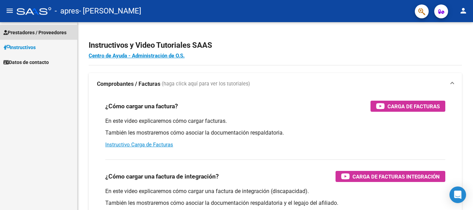
click at [40, 33] on span "Prestadores / Proveedores" at bounding box center [34, 33] width 63 height 8
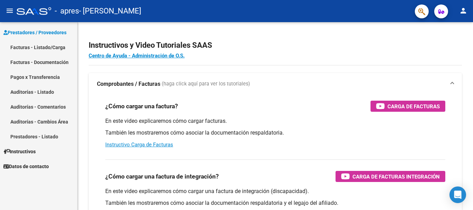
click at [41, 49] on link "Facturas - Listado/Carga" at bounding box center [38, 47] width 77 height 15
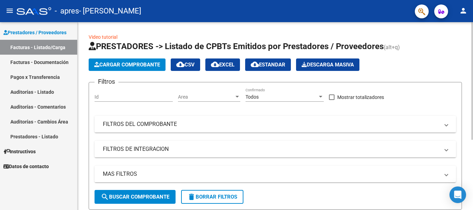
click at [111, 62] on span "Cargar Comprobante" at bounding box center [127, 65] width 66 height 6
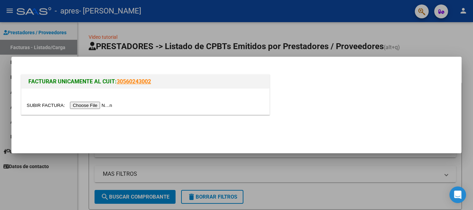
click at [95, 104] on input "file" at bounding box center [71, 105] width 88 height 7
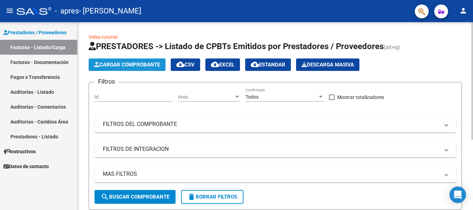
click at [119, 67] on span "Cargar Comprobante" at bounding box center [127, 65] width 66 height 6
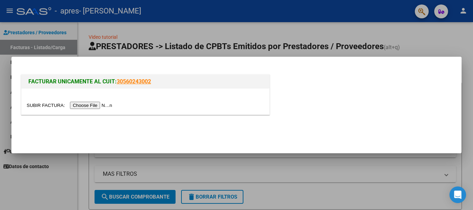
click at [79, 108] on input "file" at bounding box center [71, 105] width 88 height 7
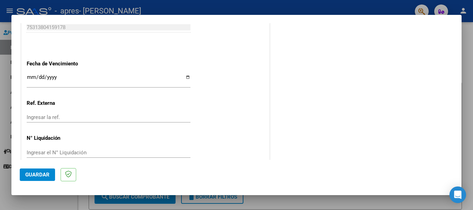
scroll to position [450, 0]
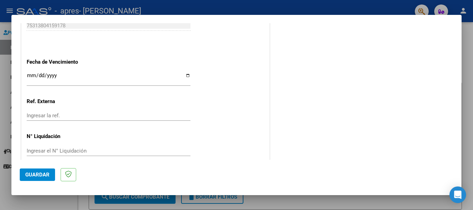
click at [81, 82] on input "Ingresar la fecha" at bounding box center [109, 78] width 164 height 11
type input "[DATE]"
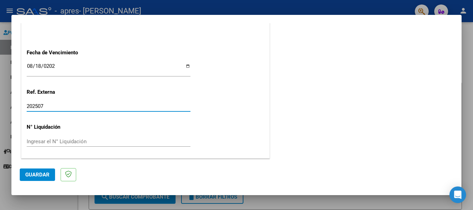
type input "202507"
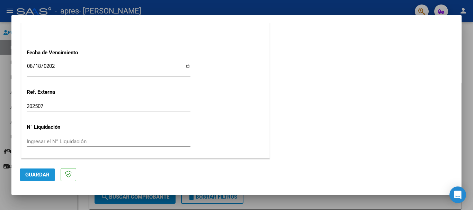
click at [48, 172] on span "Guardar" at bounding box center [37, 175] width 24 height 6
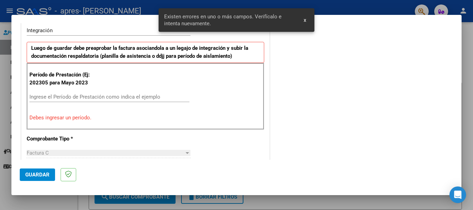
scroll to position [160, 0]
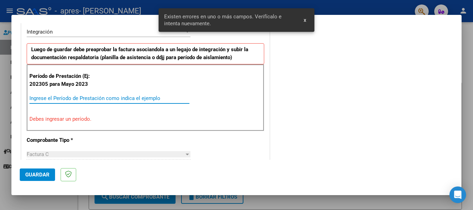
click at [62, 100] on input "Ingrese el Período de Prestación como indica el ejemplo" at bounding box center [109, 98] width 160 height 6
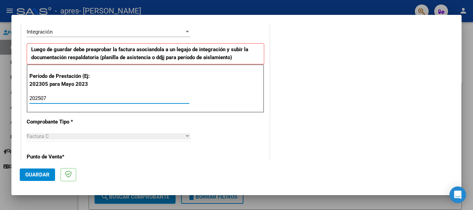
type input "202507"
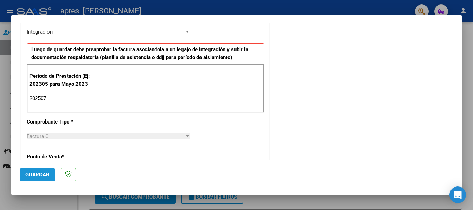
click at [39, 172] on span "Guardar" at bounding box center [37, 175] width 24 height 6
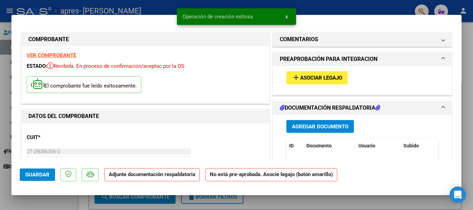
click at [300, 78] on span "Asociar Legajo" at bounding box center [321, 78] width 42 height 6
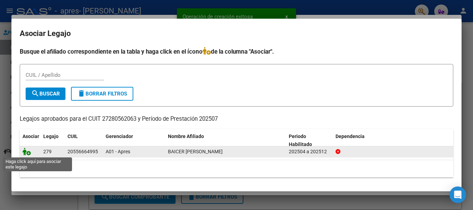
click at [28, 153] on icon at bounding box center [26, 152] width 8 height 8
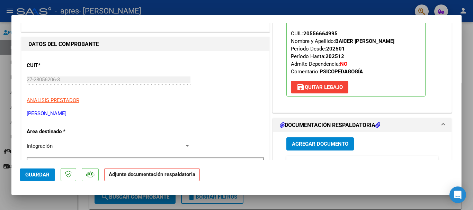
scroll to position [138, 0]
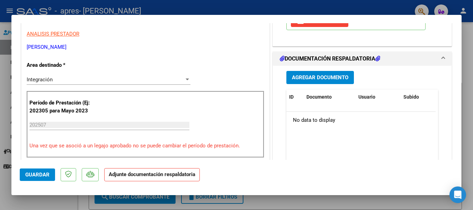
click at [305, 80] on span "Agregar Documento" at bounding box center [320, 78] width 56 height 6
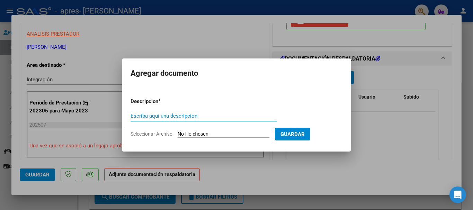
click at [198, 115] on input "Escriba aquí una descripcion" at bounding box center [203, 116] width 146 height 6
type input "factura"
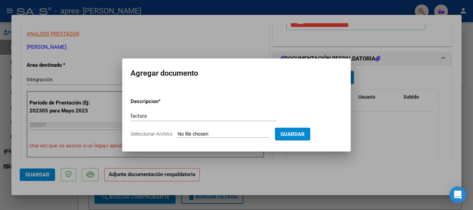
click at [225, 134] on input "Seleccionar Archivo" at bounding box center [224, 134] width 92 height 7
type input "C:\fakepath\27280562063_011_00002_00000454.pdf"
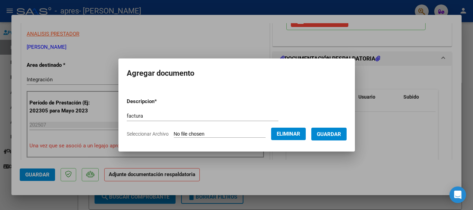
click at [332, 137] on span "Guardar" at bounding box center [329, 134] width 24 height 6
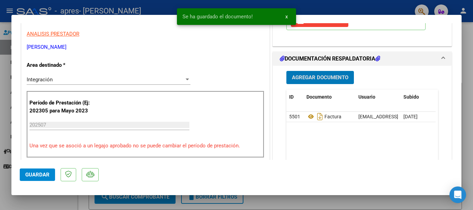
click at [315, 81] on span "Agregar Documento" at bounding box center [320, 78] width 56 height 6
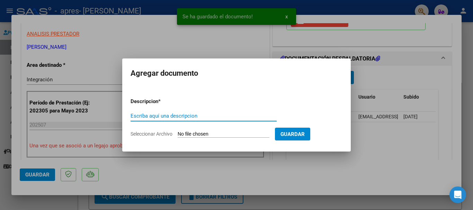
click at [187, 118] on input "Escriba aquí una descripcion" at bounding box center [203, 116] width 146 height 6
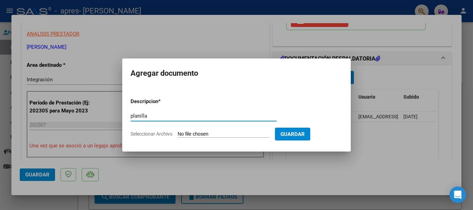
type input "planilla"
click at [195, 132] on input "Seleccionar Archivo" at bounding box center [224, 134] width 92 height 7
type input "C:\fakepath\Baicer psicop11082025.pdf"
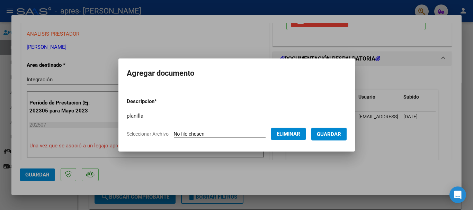
click at [338, 132] on span "Guardar" at bounding box center [329, 134] width 24 height 6
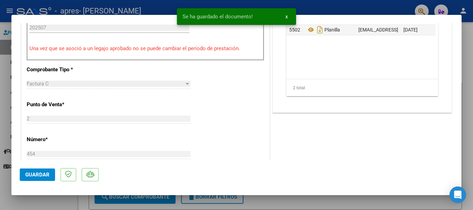
scroll to position [242, 0]
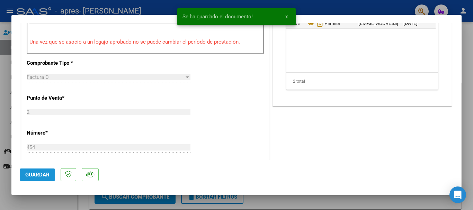
click at [39, 176] on span "Guardar" at bounding box center [37, 175] width 24 height 6
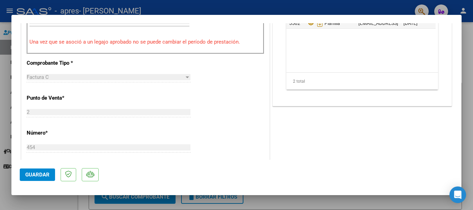
click at [47, 178] on button "Guardar" at bounding box center [37, 175] width 35 height 12
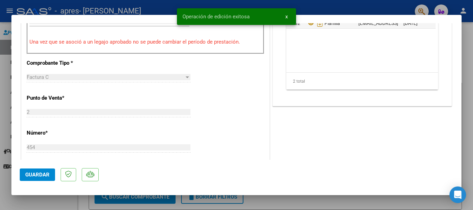
click at [60, 206] on div at bounding box center [236, 105] width 473 height 210
type input "$ 0,00"
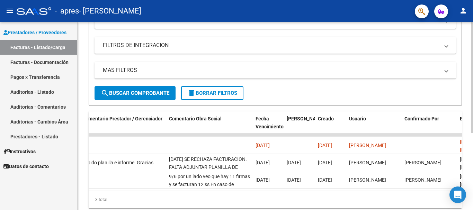
scroll to position [0, 1036]
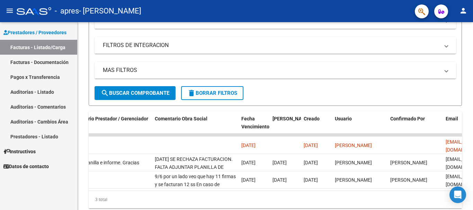
click at [461, 15] on button "person" at bounding box center [463, 11] width 14 height 14
drag, startPoint x: 404, startPoint y: 193, endPoint x: 363, endPoint y: 191, distance: 40.9
click at [363, 191] on div at bounding box center [236, 105] width 473 height 210
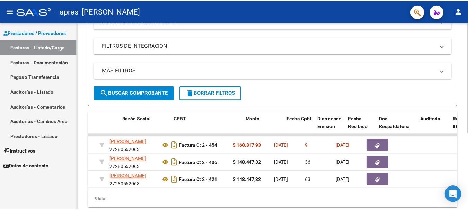
scroll to position [0, 154]
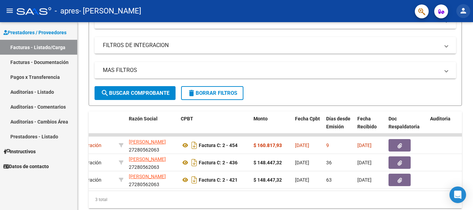
click at [464, 10] on mat-icon "person" at bounding box center [463, 11] width 8 height 8
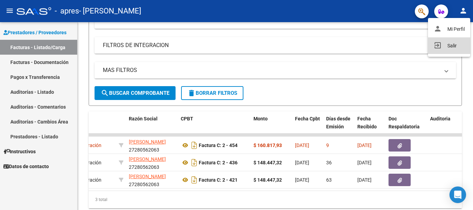
click at [454, 42] on button "exit_to_app Salir" at bounding box center [449, 45] width 42 height 17
